Goal: Transaction & Acquisition: Purchase product/service

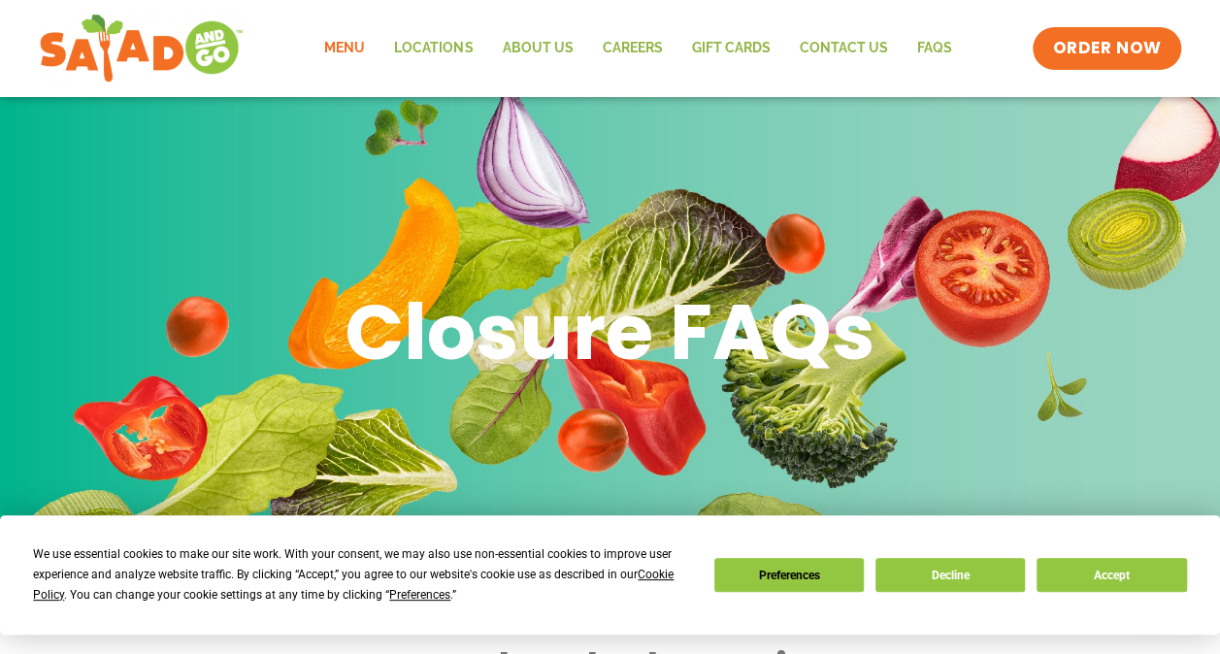
drag, startPoint x: 359, startPoint y: 56, endPoint x: 346, endPoint y: 49, distance: 15.7
click at [346, 49] on link "Menu" at bounding box center [345, 48] width 70 height 45
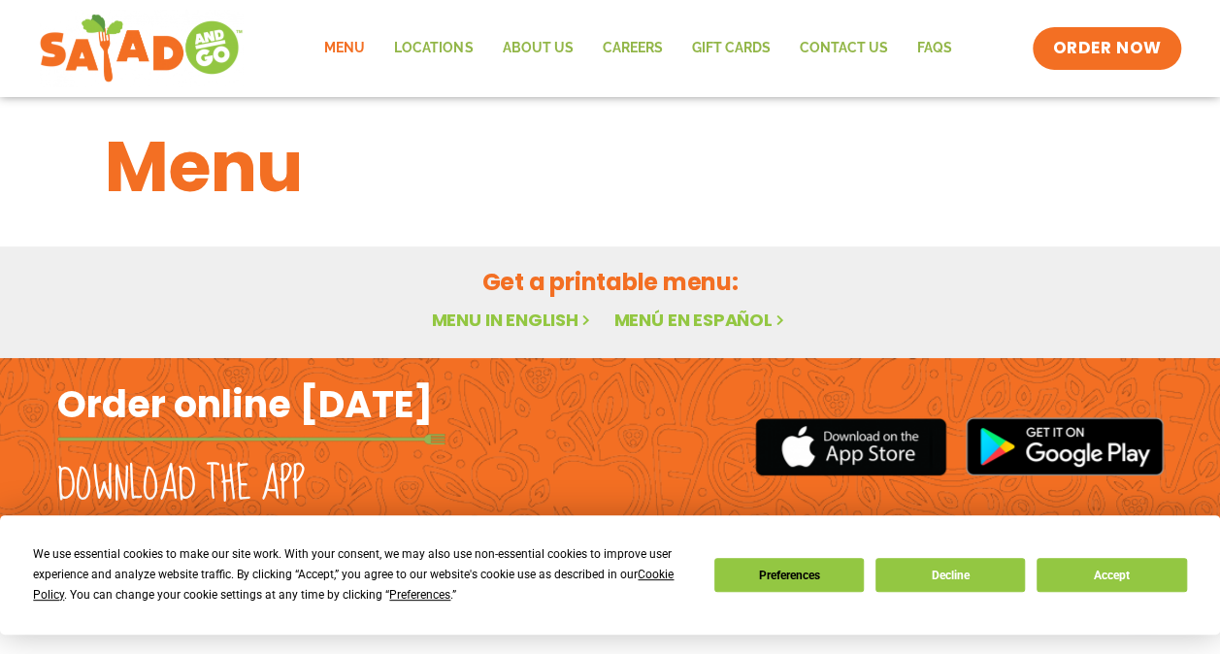
scroll to position [145, 0]
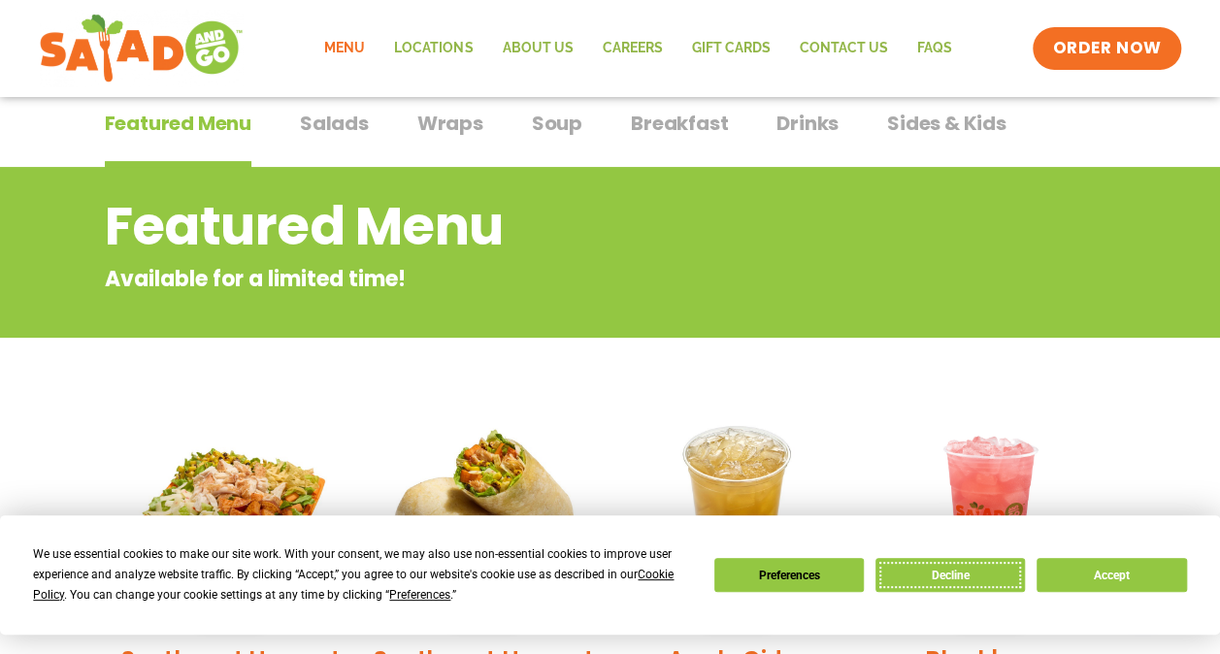
click at [941, 565] on button "Decline" at bounding box center [950, 575] width 149 height 34
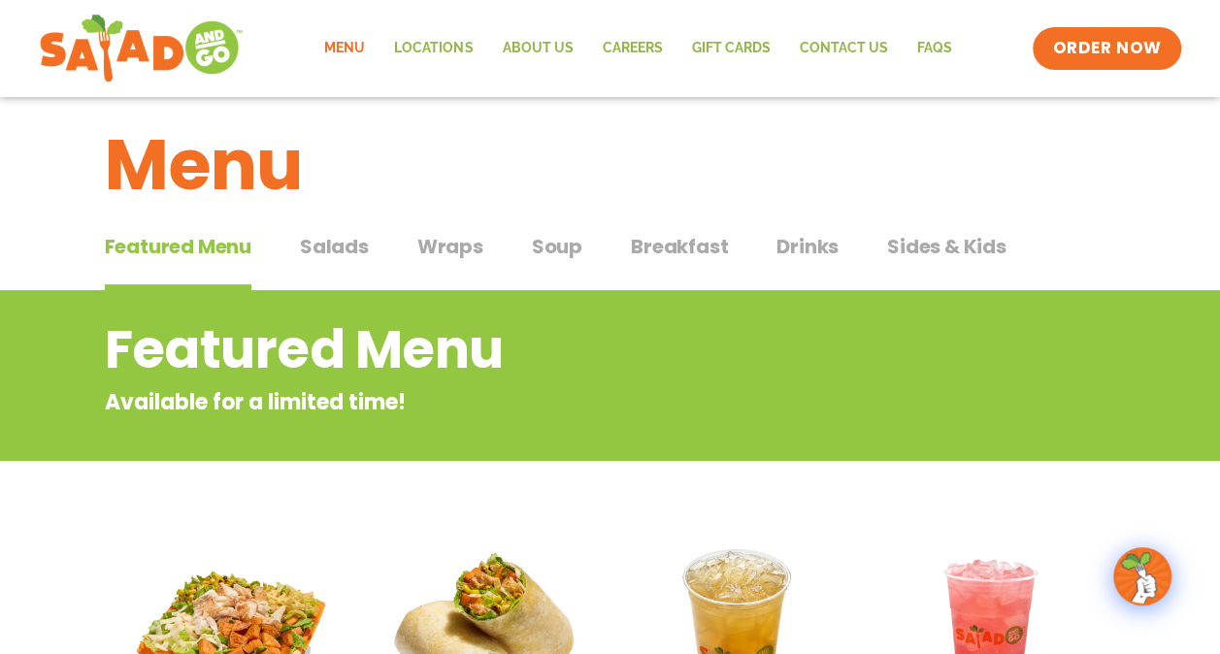
scroll to position [8, 0]
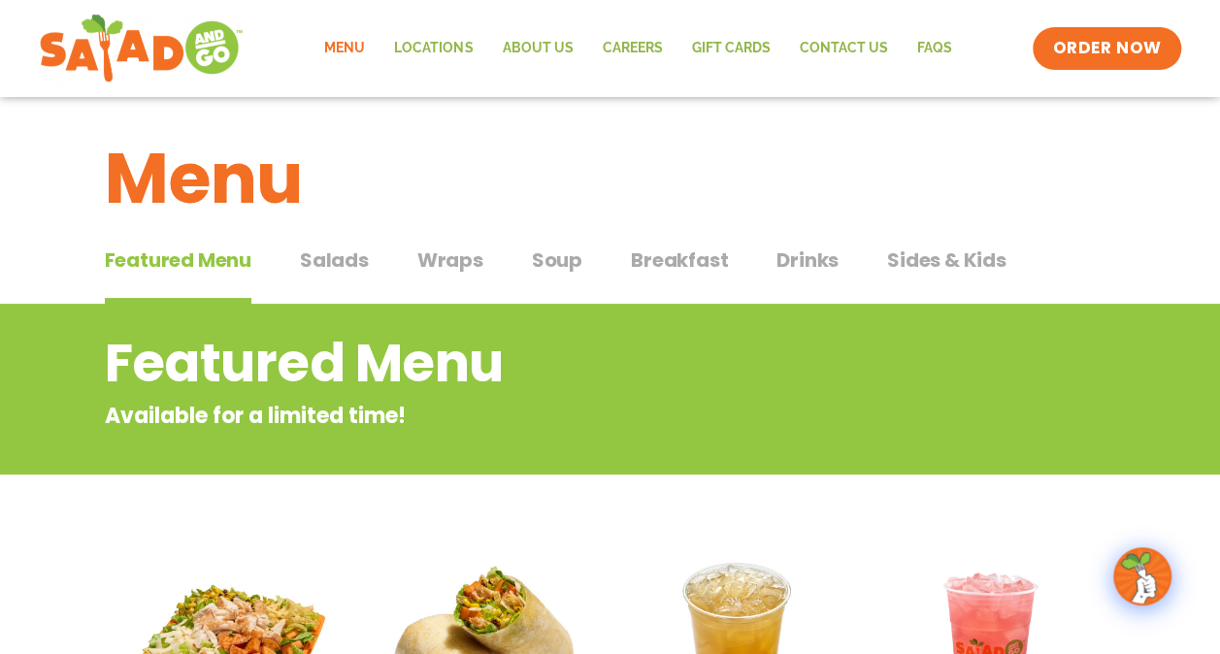
click at [330, 264] on span "Salads" at bounding box center [334, 260] width 69 height 29
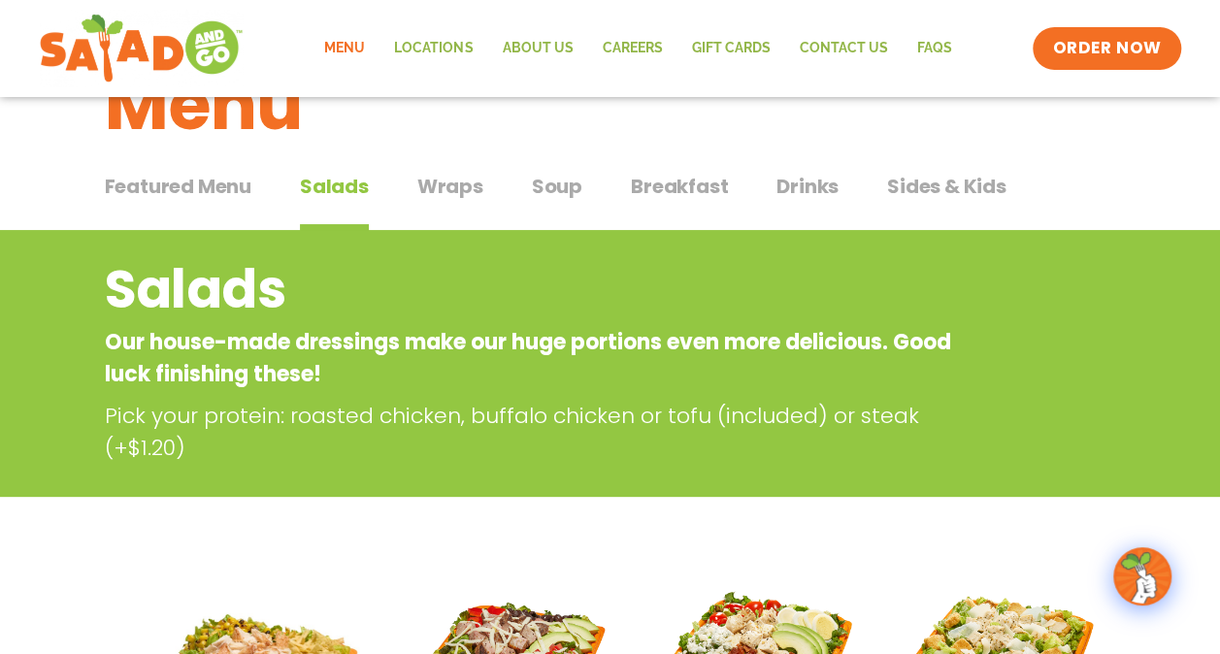
scroll to position [81, 0]
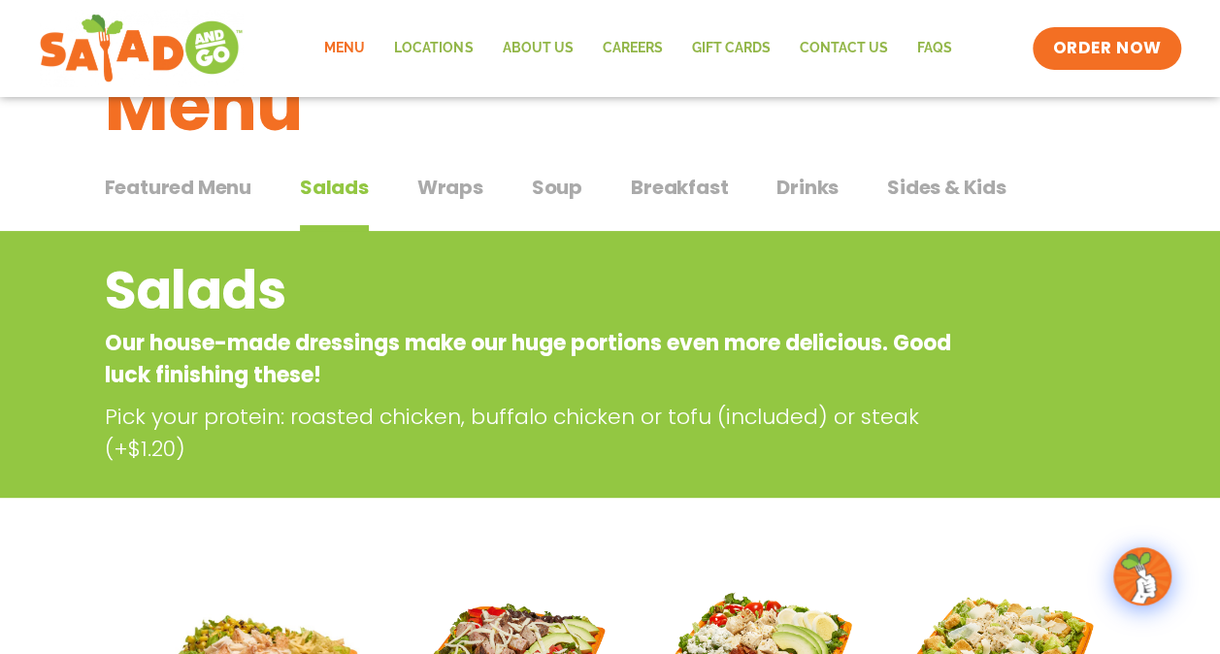
click at [462, 184] on span "Wraps" at bounding box center [450, 187] width 66 height 29
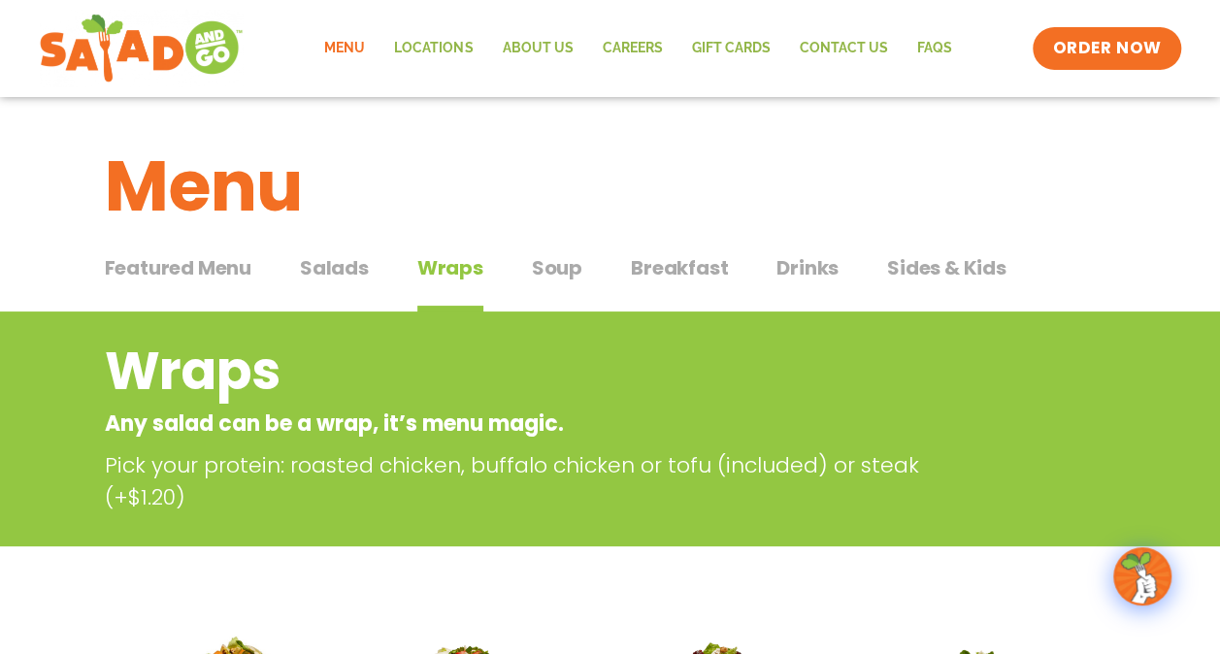
click at [339, 287] on button "Salads Salads" at bounding box center [334, 282] width 69 height 59
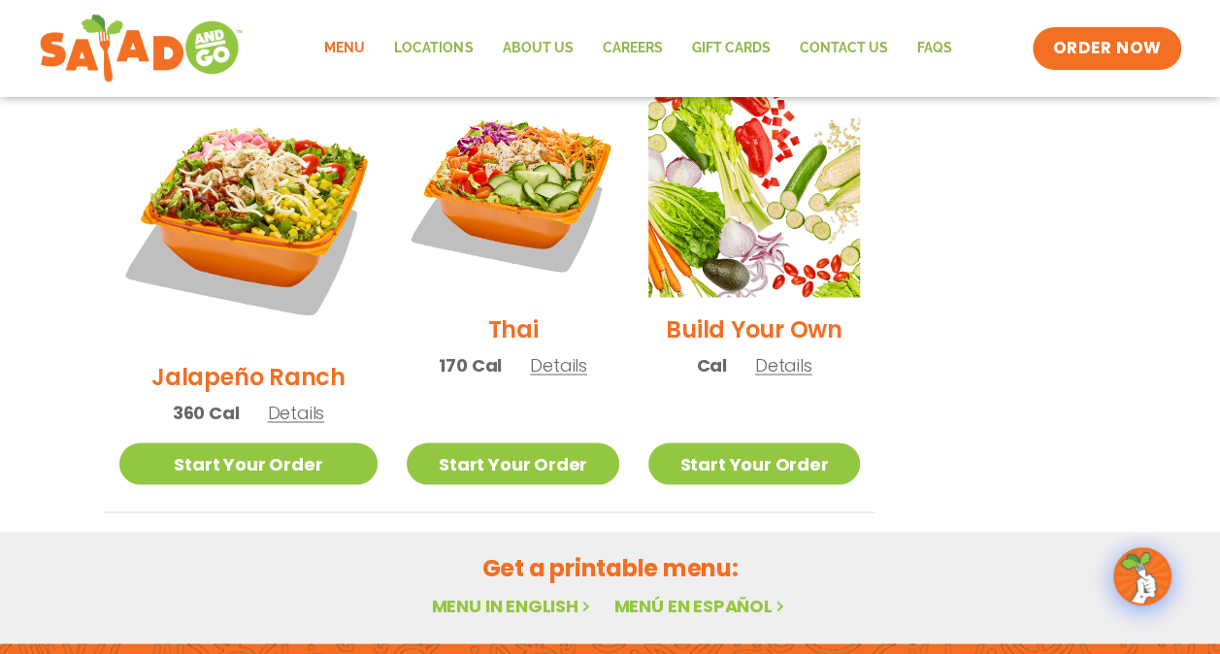
scroll to position [1507, 0]
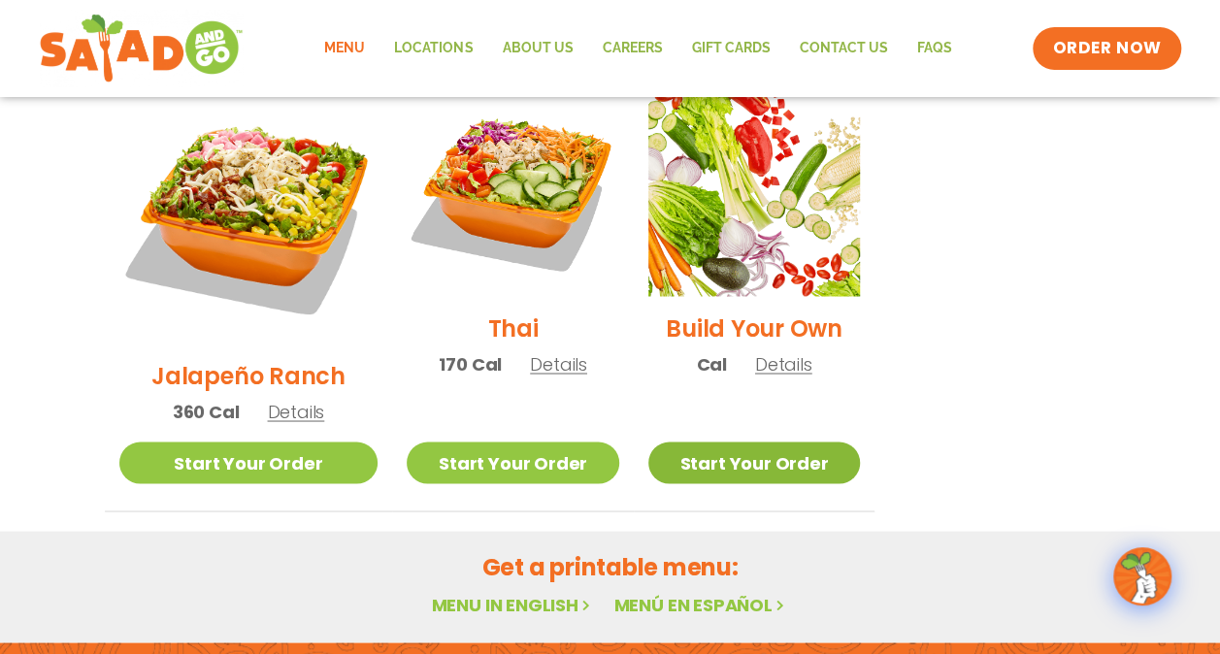
click at [724, 442] on link "Start Your Order" at bounding box center [754, 463] width 212 height 42
